Goal: Information Seeking & Learning: Learn about a topic

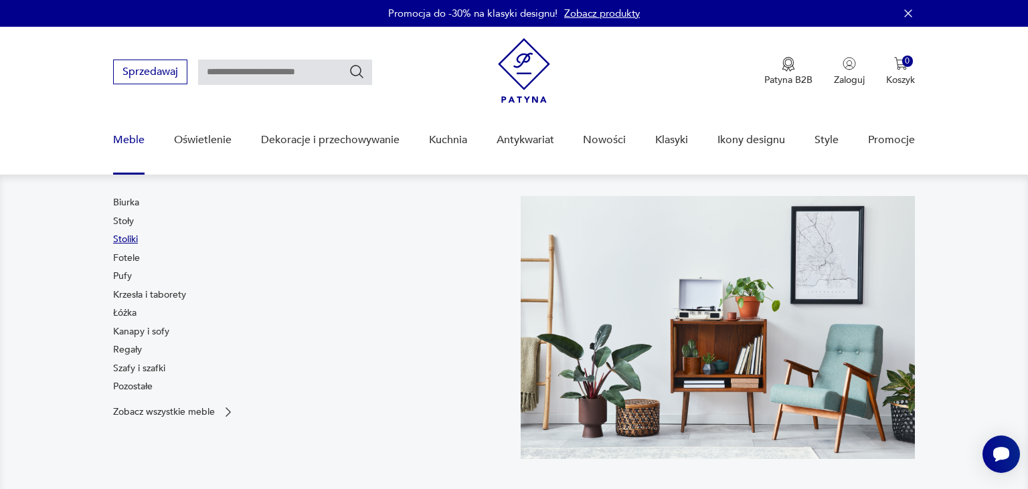
click at [117, 239] on link "Stoliki" at bounding box center [125, 239] width 25 height 13
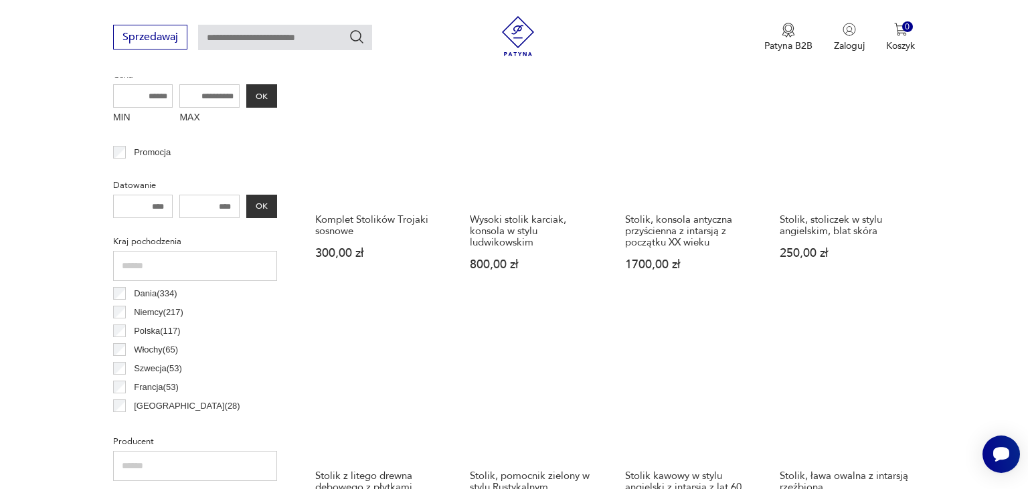
scroll to position [550, 0]
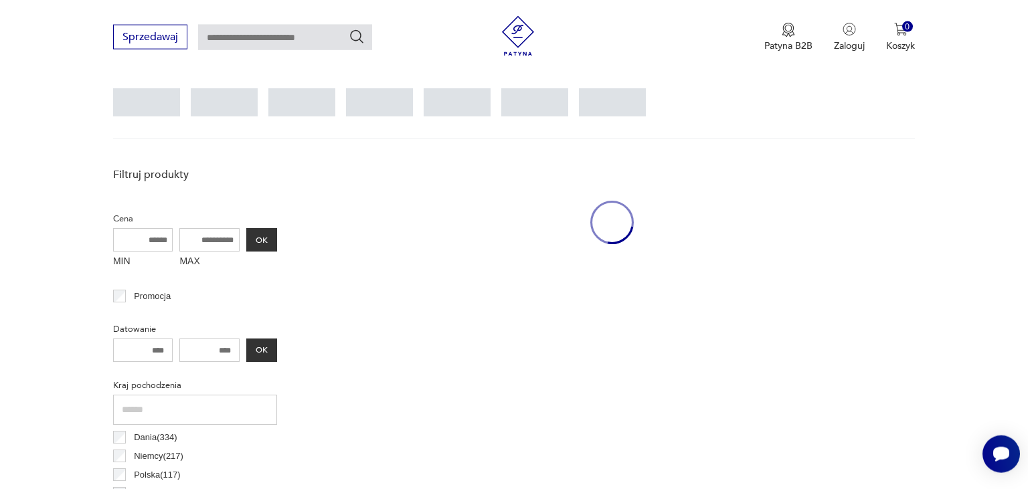
scroll to position [354, 0]
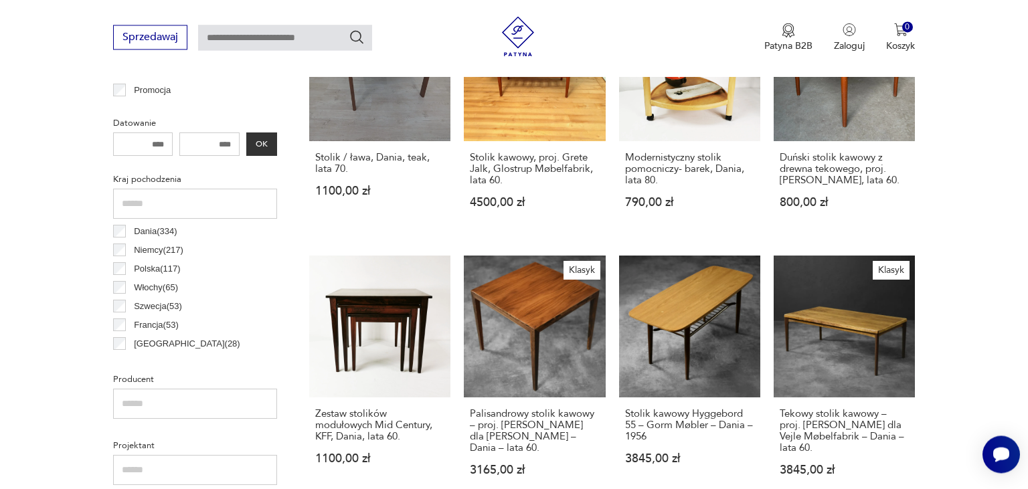
scroll to position [637, 0]
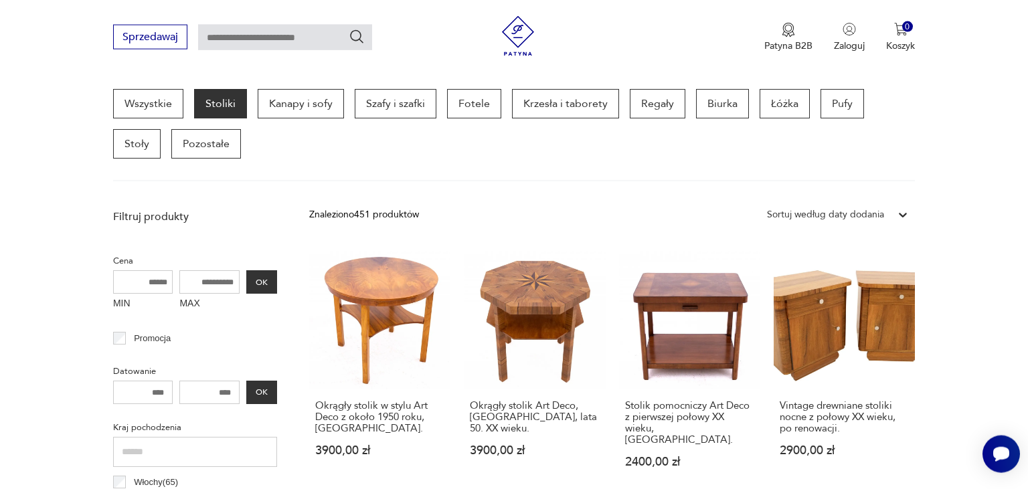
scroll to position [77, 0]
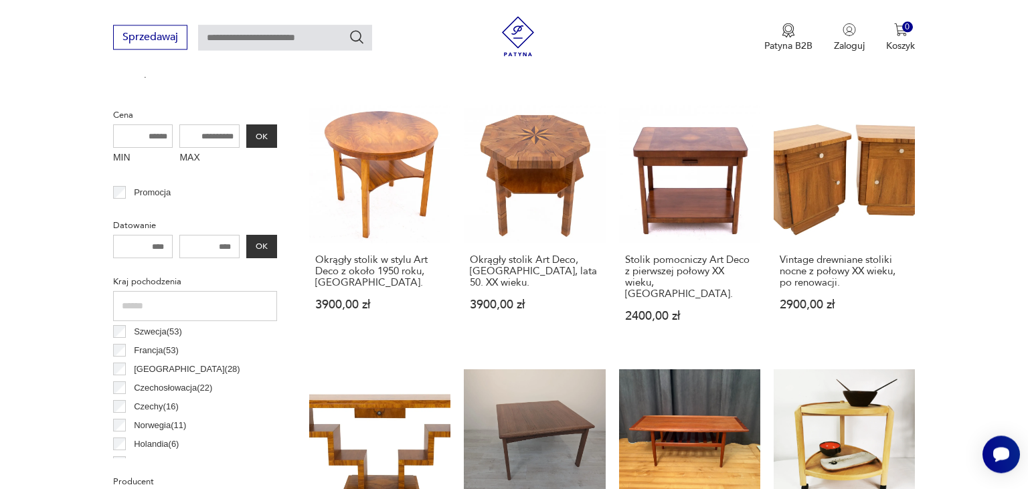
scroll to position [567, 0]
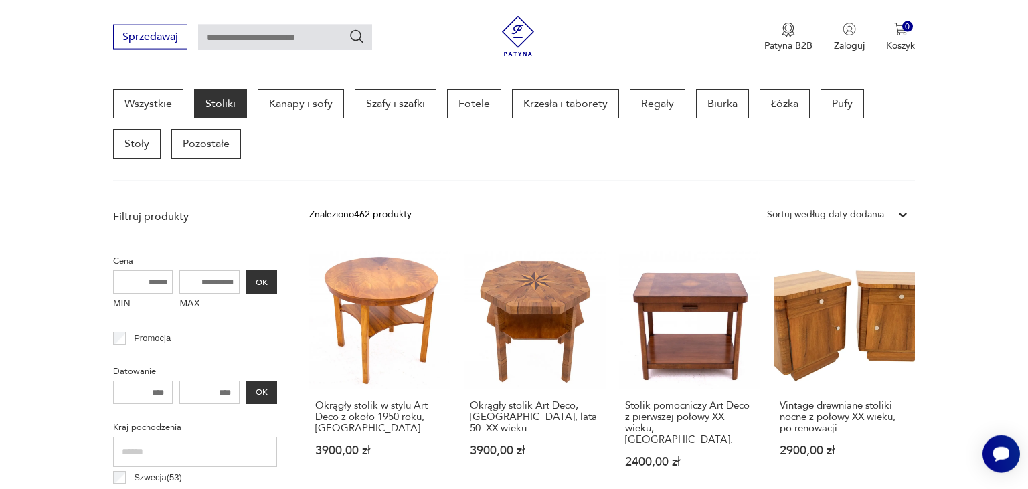
scroll to position [102, 0]
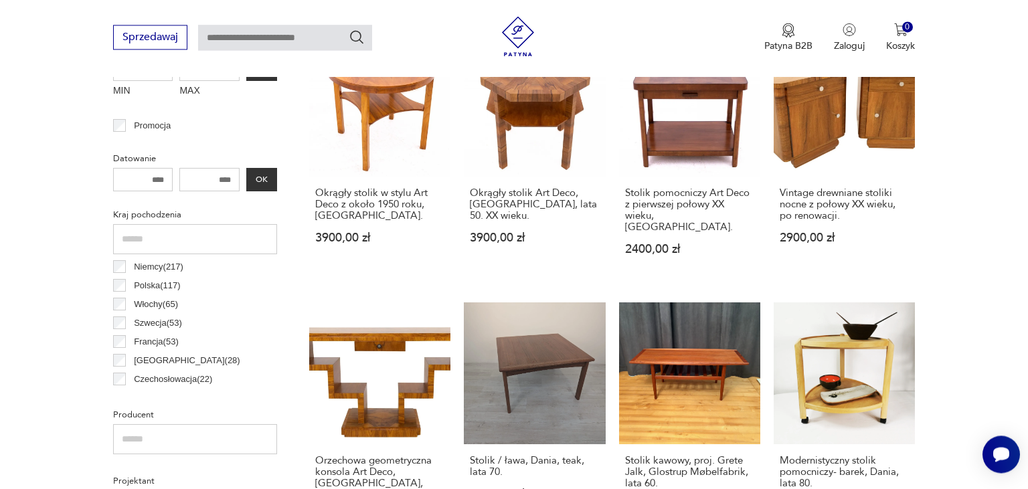
scroll to position [0, 0]
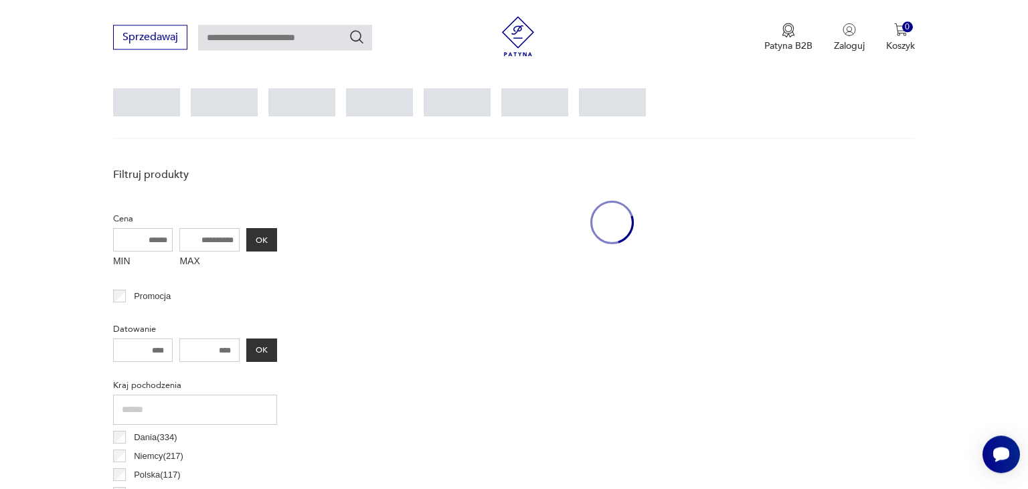
scroll to position [354, 0]
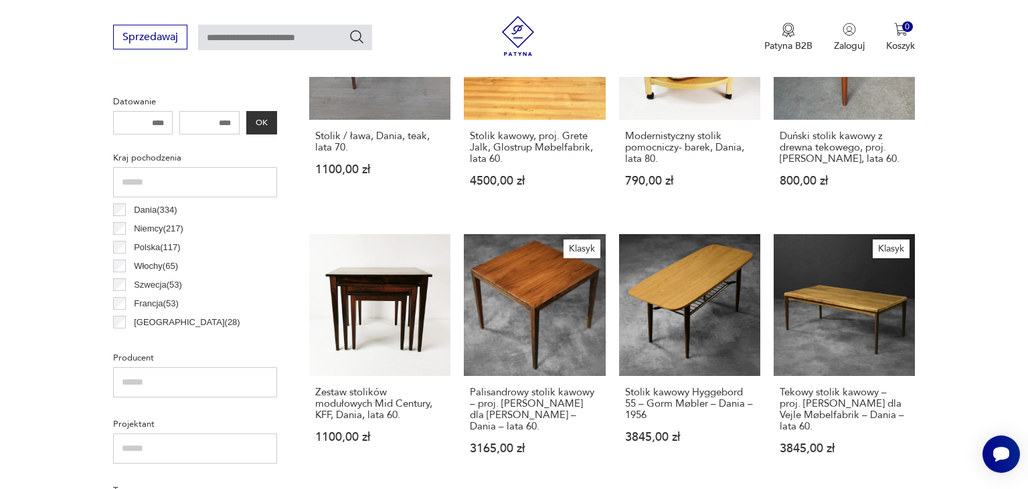
scroll to position [673, 0]
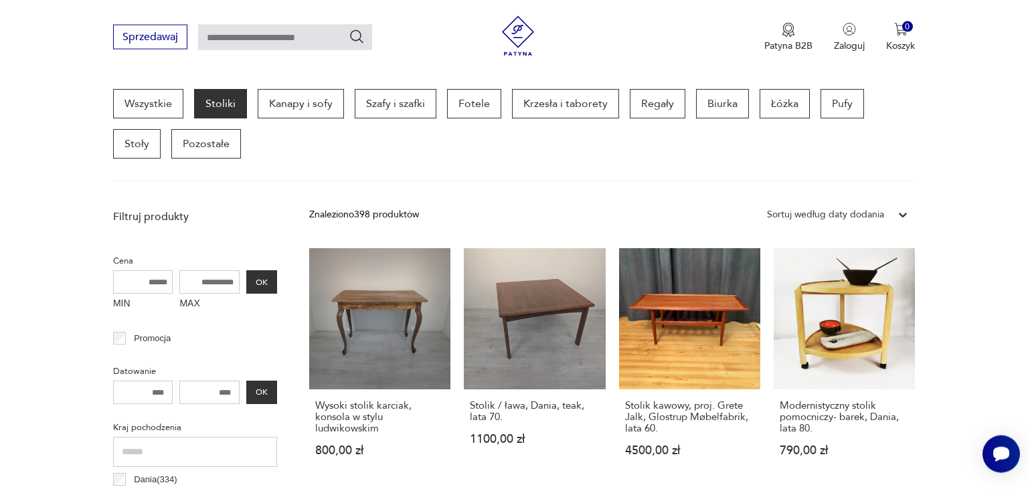
scroll to position [355, 0]
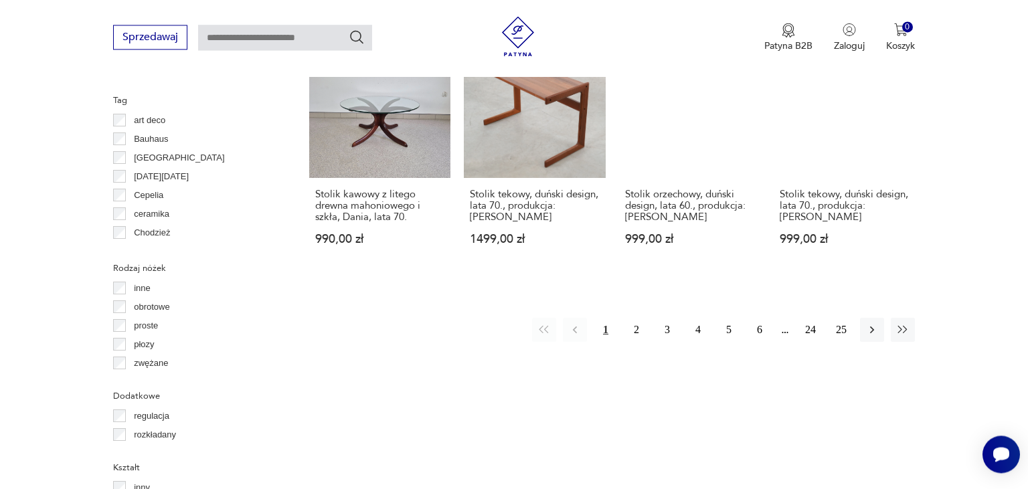
scroll to position [1345, 0]
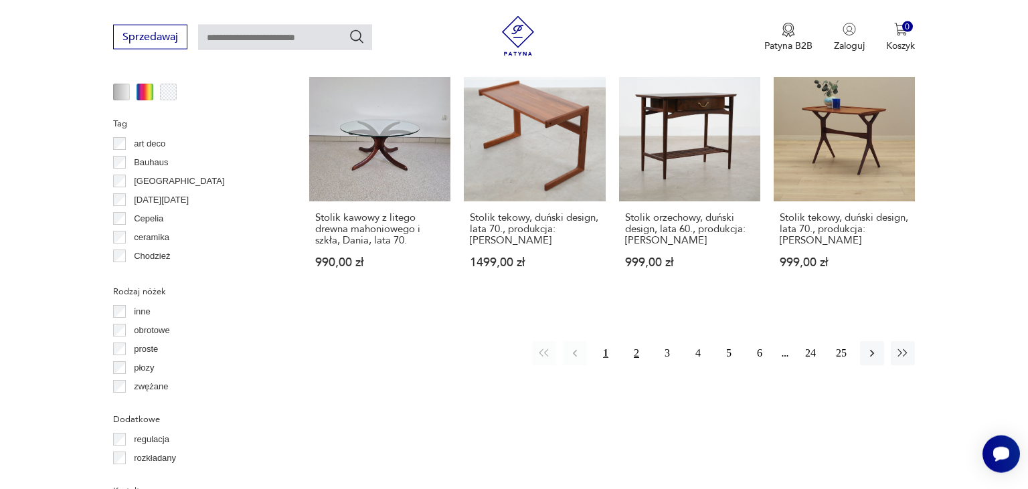
click at [631, 341] on button "2" at bounding box center [637, 353] width 24 height 24
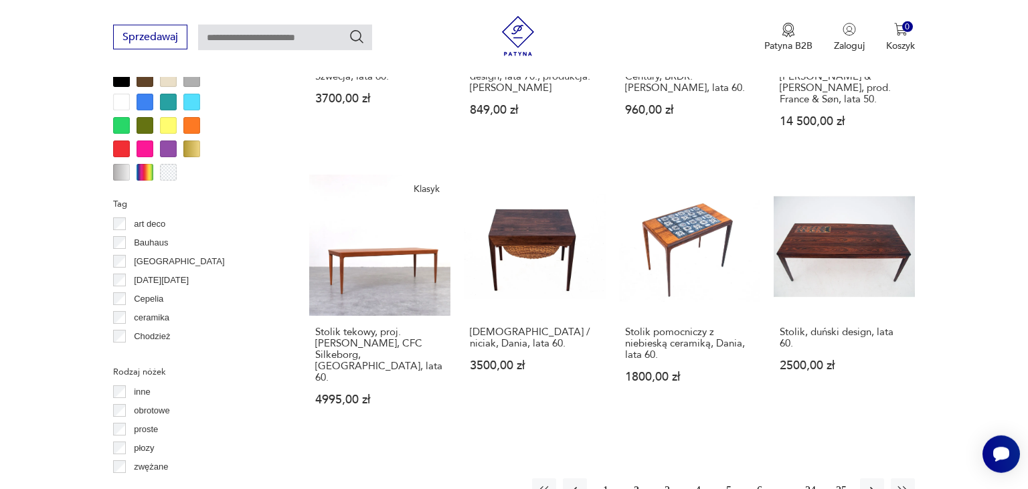
scroll to position [1345, 0]
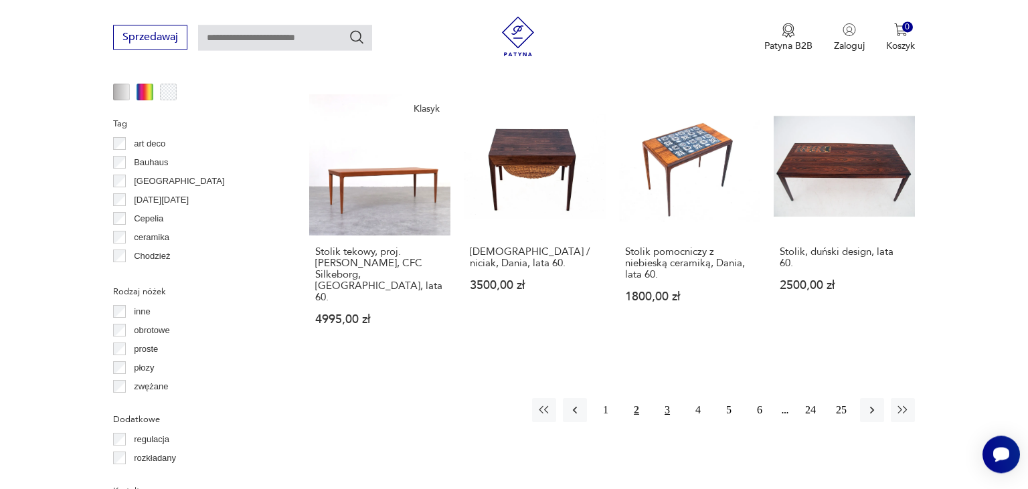
click at [664, 398] on button "3" at bounding box center [668, 410] width 24 height 24
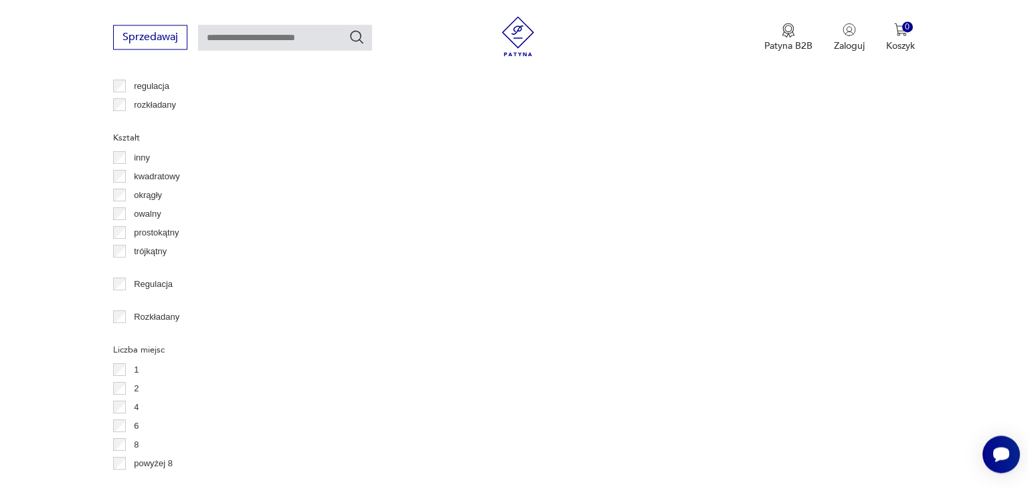
scroll to position [1698, 0]
